Goal: Browse casually

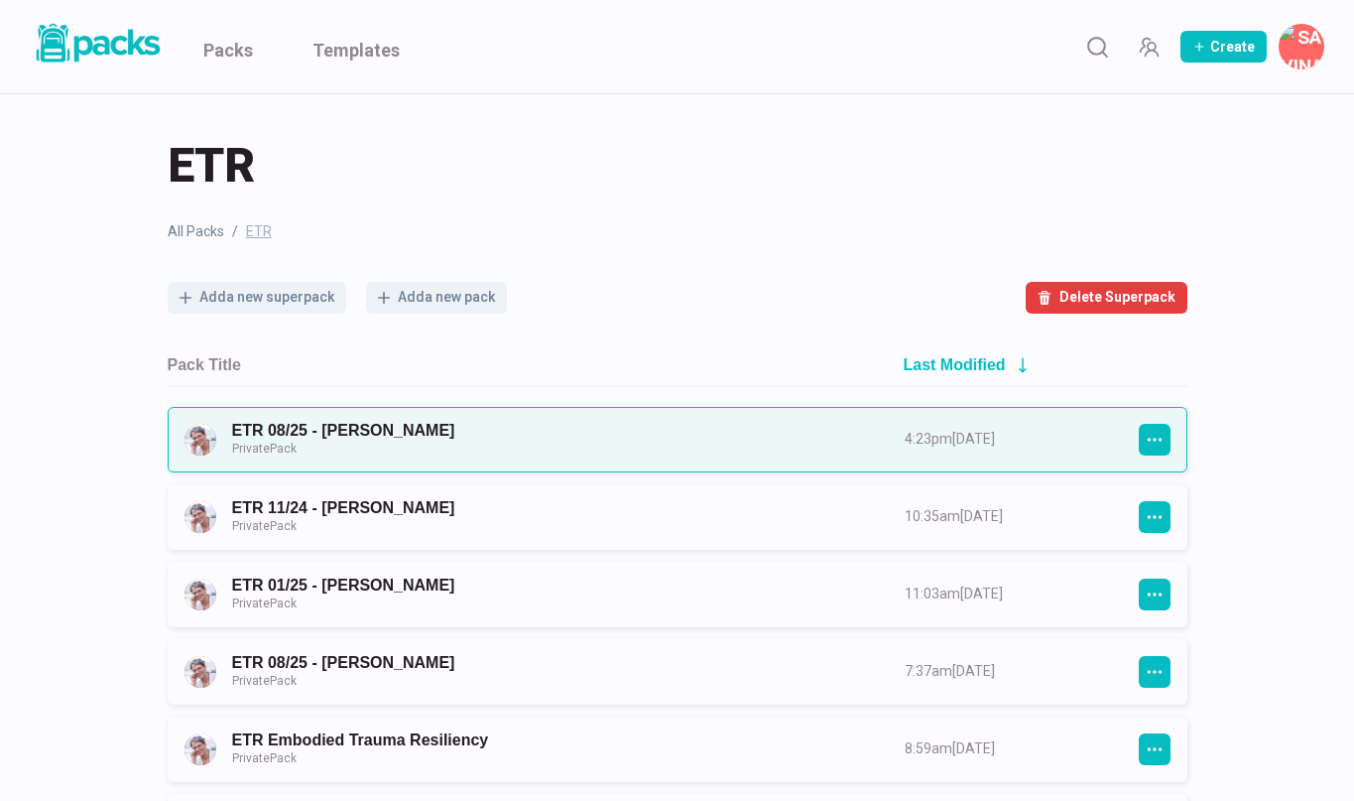
click at [480, 428] on link "ETR 08/25 - [PERSON_NAME] Private Pack" at bounding box center [550, 439] width 637 height 37
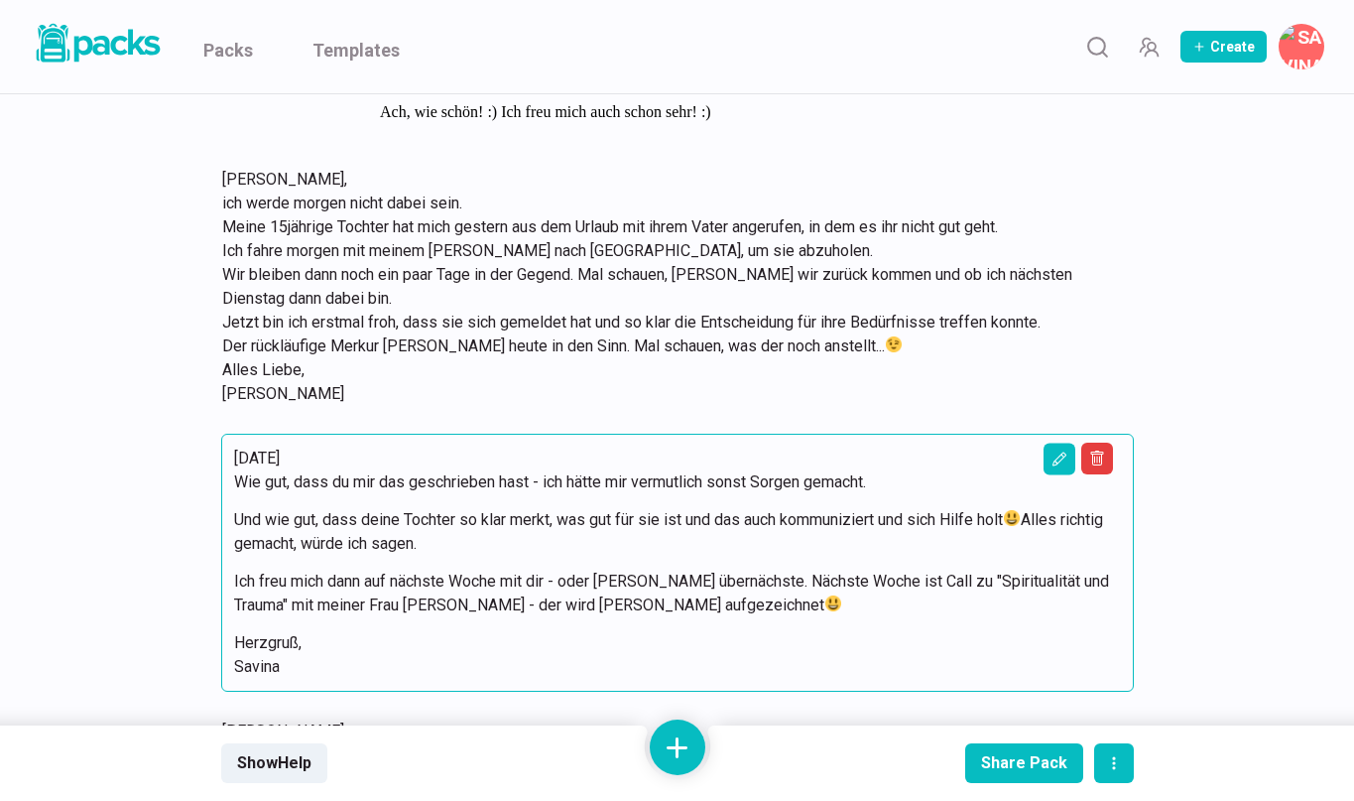
scroll to position [1118, 0]
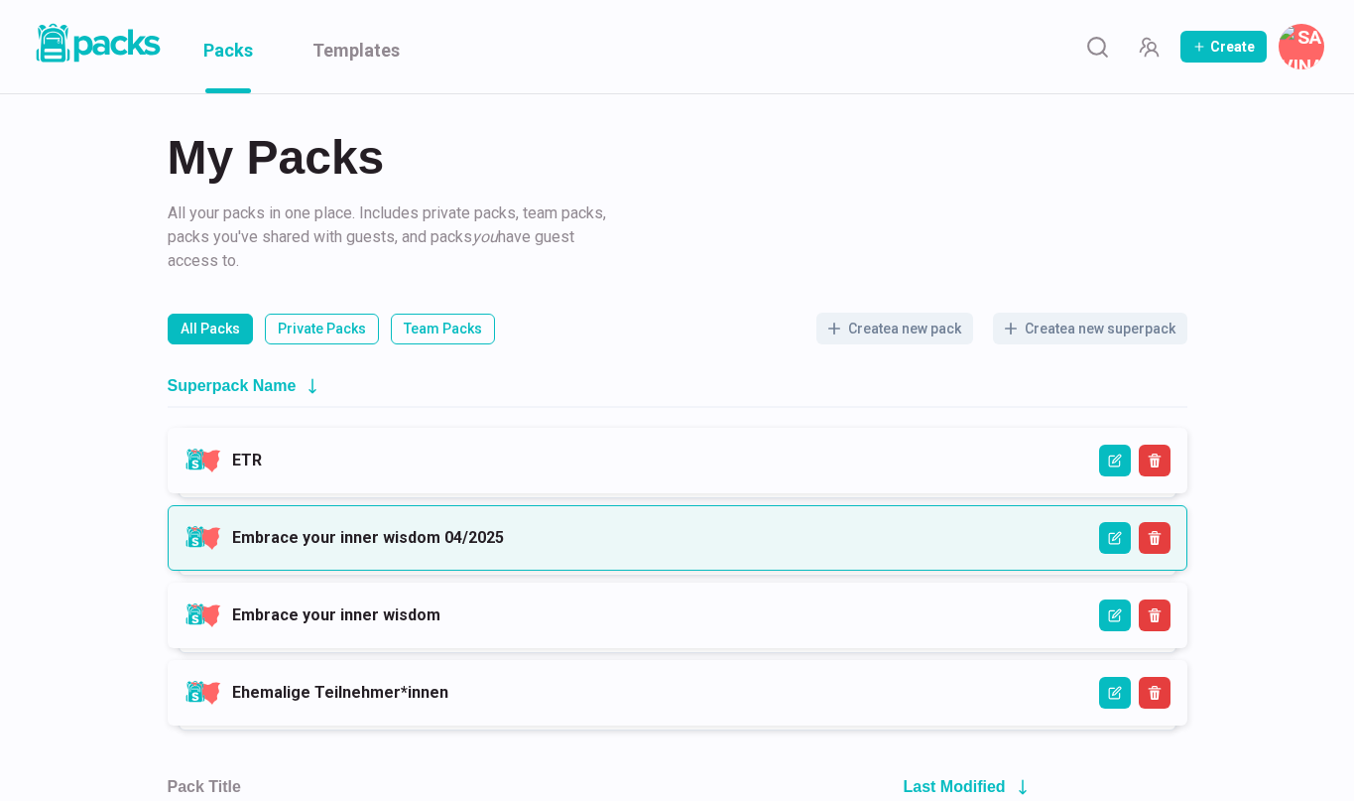
click at [458, 547] on link "Embrace your inner wisdom 04/2025" at bounding box center [368, 537] width 272 height 19
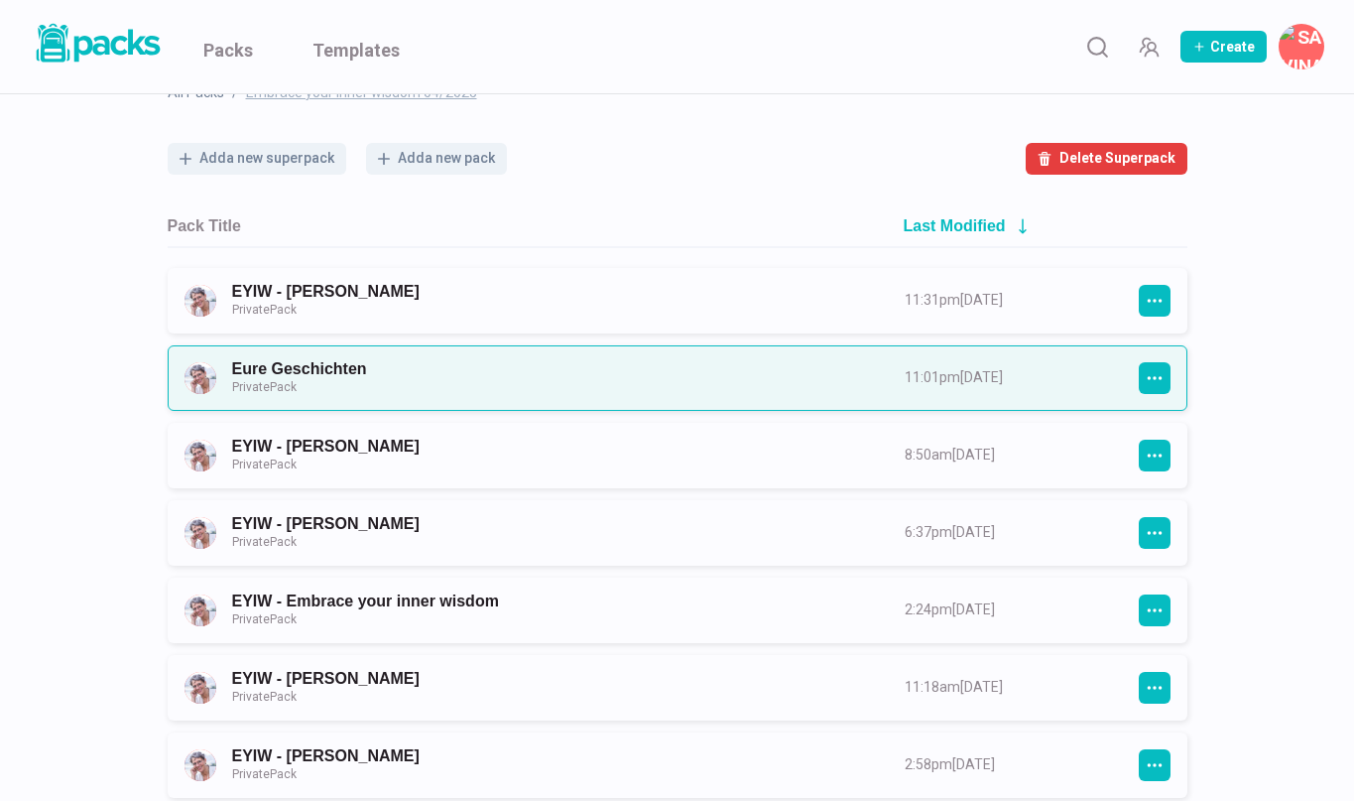
scroll to position [146, 0]
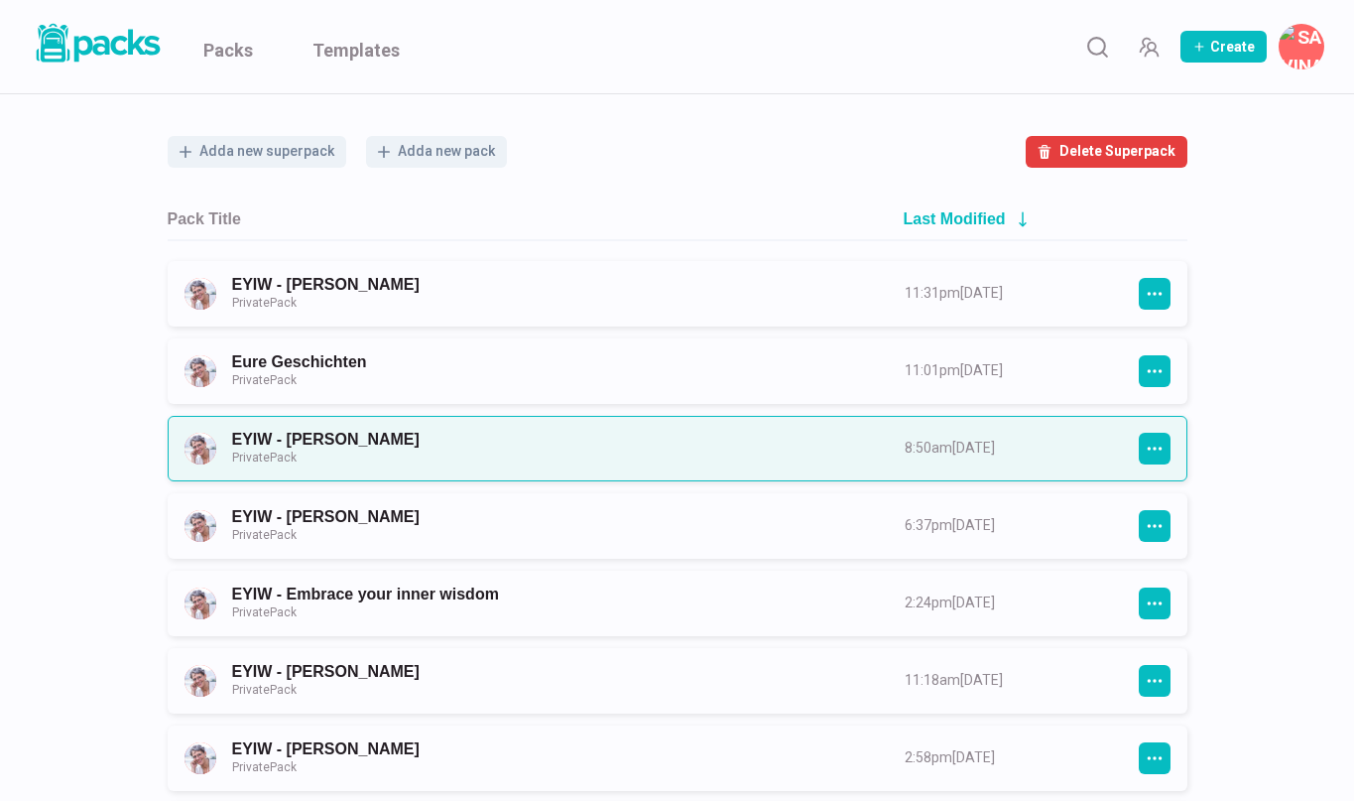
click at [491, 456] on link "EYIW - Eva Kauer Private Pack" at bounding box center [550, 448] width 637 height 37
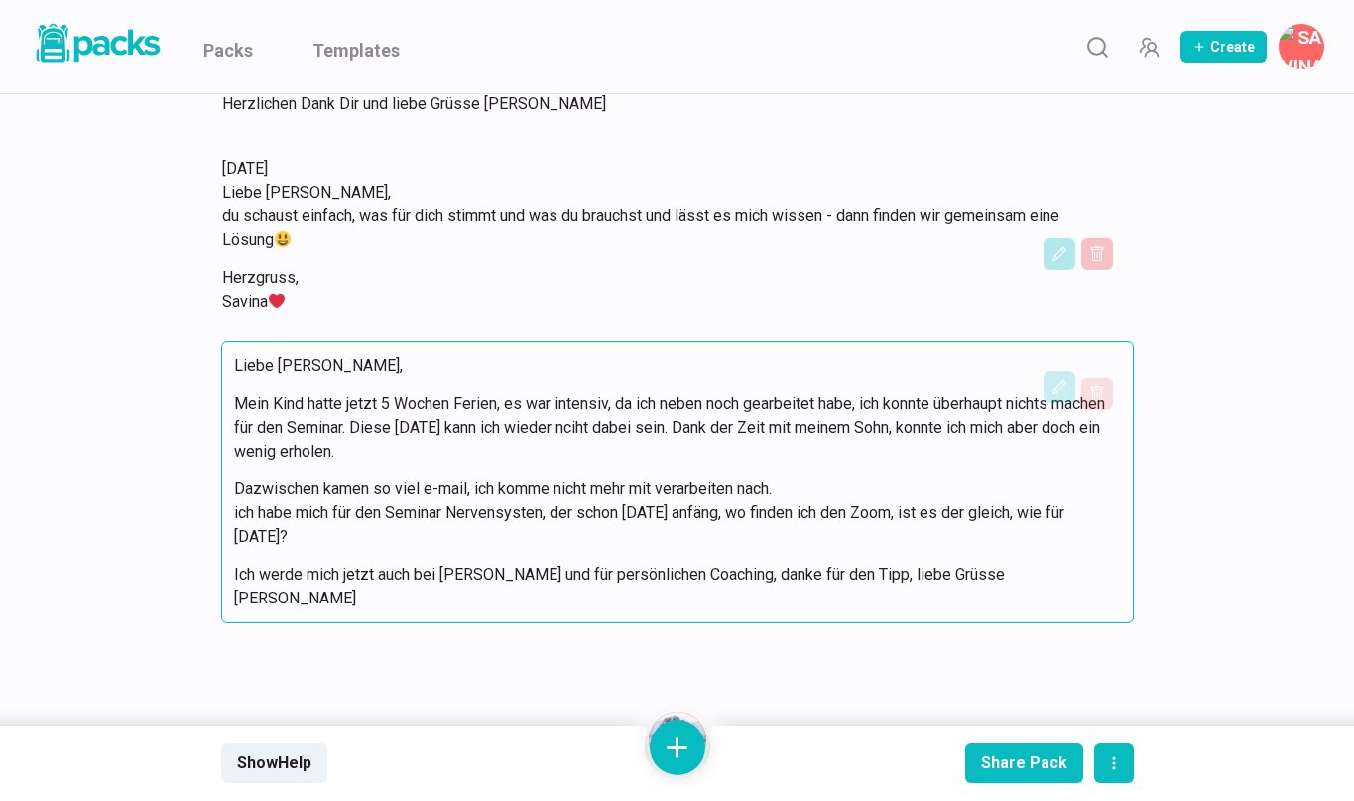
scroll to position [1871, 0]
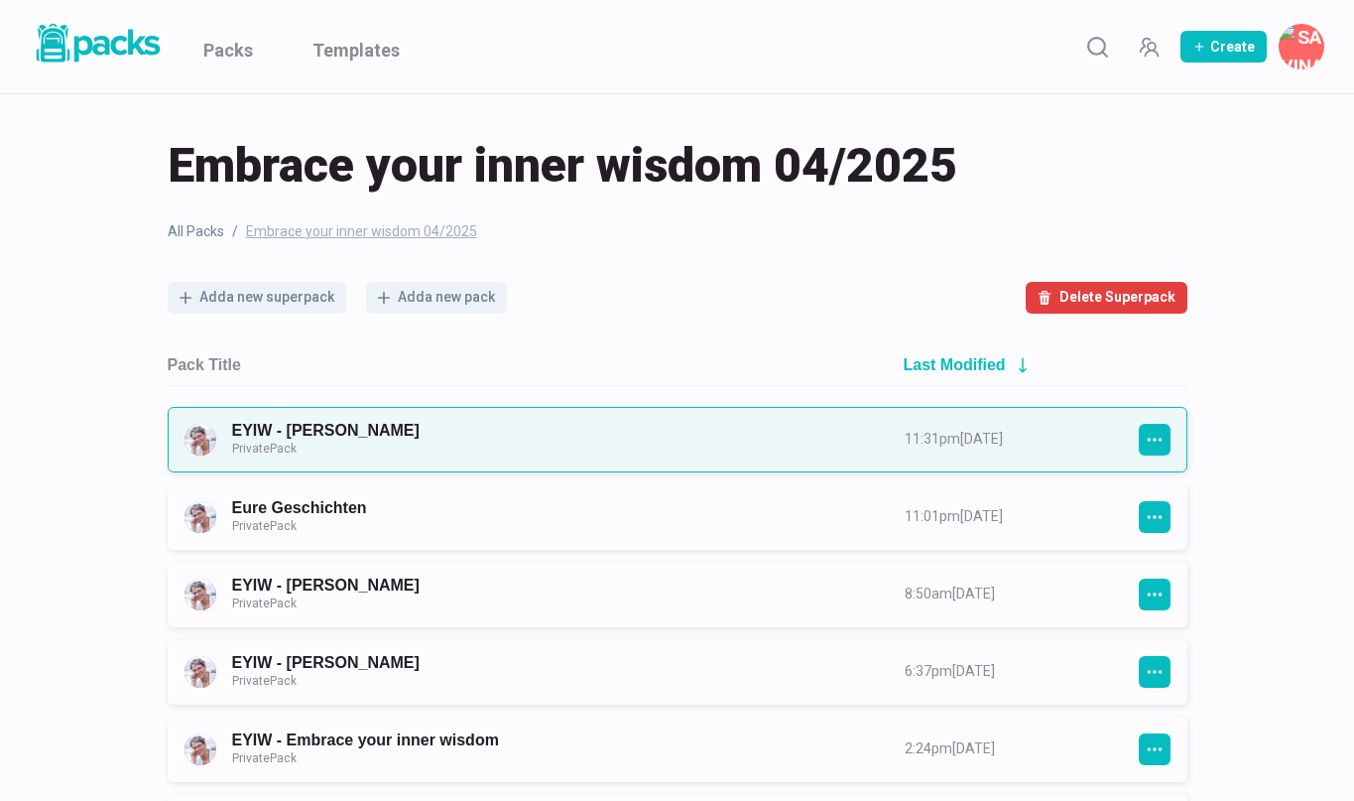
click at [417, 437] on link "EYIW - Eva Becker Private Pack" at bounding box center [550, 439] width 637 height 37
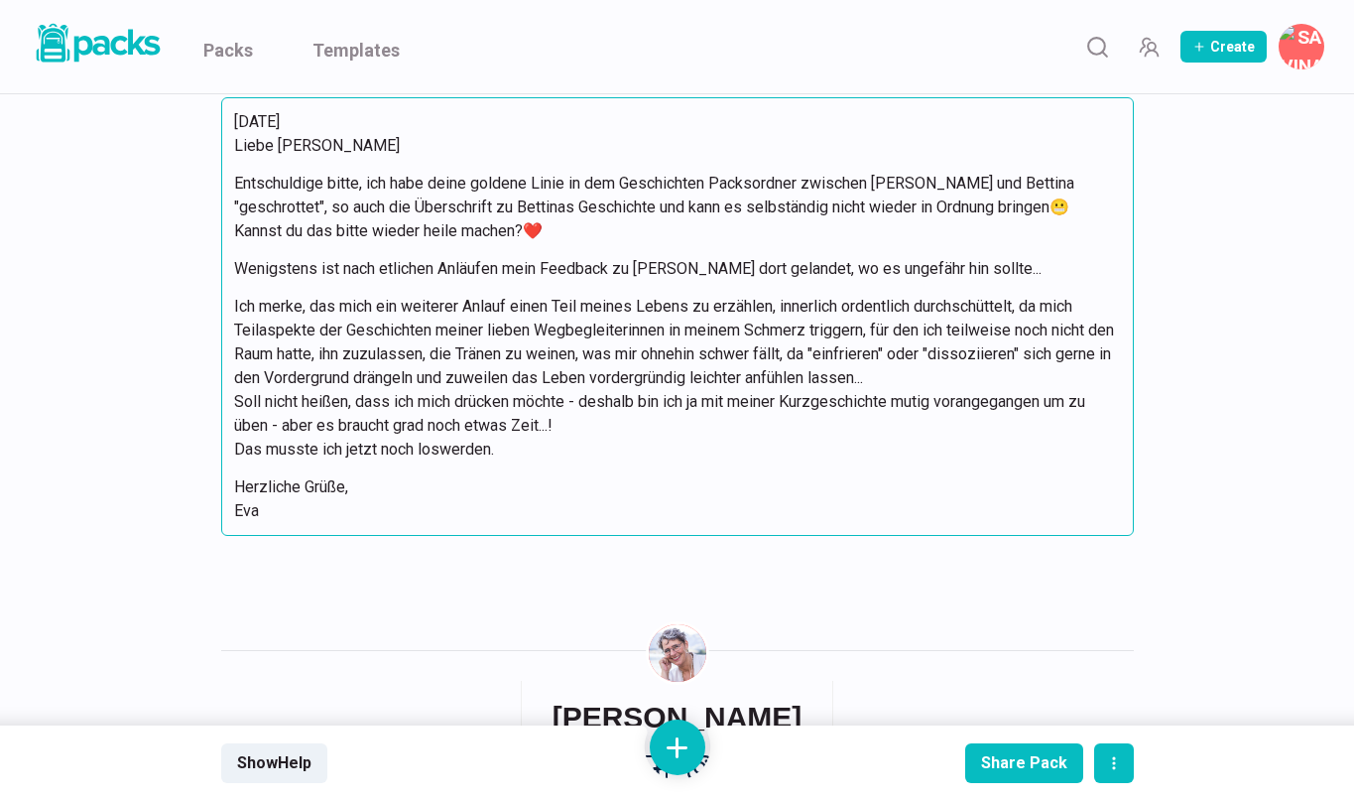
scroll to position [6595, 0]
